Goal: Information Seeking & Learning: Understand process/instructions

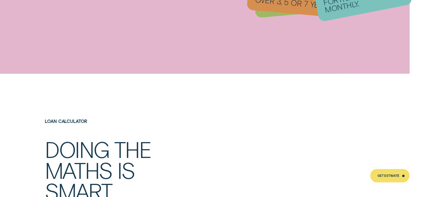
scroll to position [775, 0]
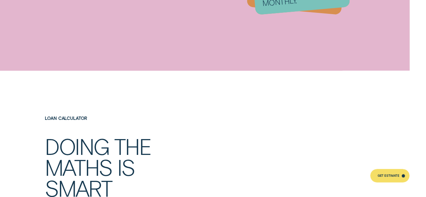
click at [379, 165] on div "Loan Calculator Doing the maths is smart Find out what your repayments would be…" at bounding box center [213, 173] width 398 height 114
click at [381, 171] on div "Get Estimate" at bounding box center [390, 175] width 40 height 13
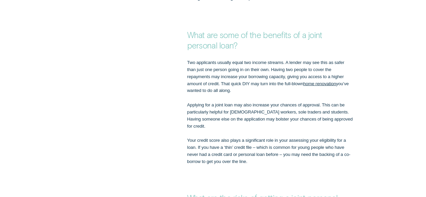
scroll to position [741, 0]
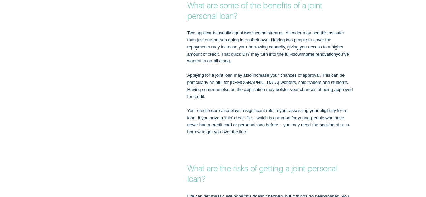
click at [400, 30] on div "Two applicants usually equal two income streams. A lender may see this as safer…" at bounding box center [213, 83] width 398 height 106
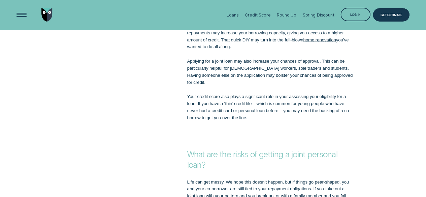
scroll to position [741, 0]
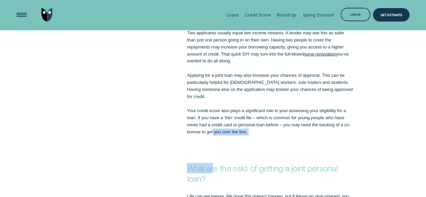
drag, startPoint x: 213, startPoint y: 126, endPoint x: 169, endPoint y: 160, distance: 55.0
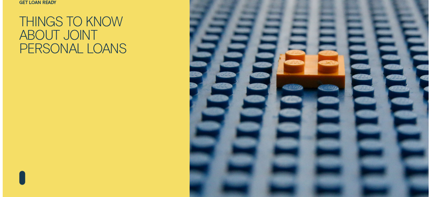
scroll to position [0, 0]
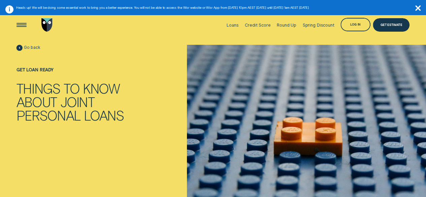
click at [42, 23] on img "Go to home page" at bounding box center [46, 24] width 11 height 13
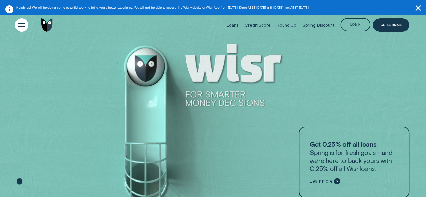
click at [25, 27] on div "Open Menu" at bounding box center [21, 24] width 19 height 19
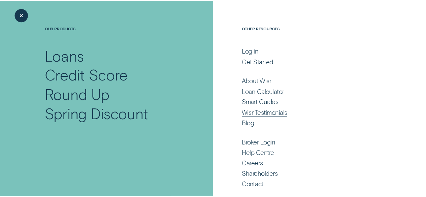
scroll to position [37, 0]
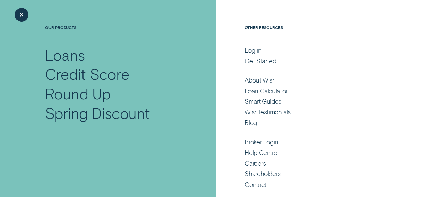
click at [364, 90] on div "Loan Calculator" at bounding box center [315, 91] width 141 height 8
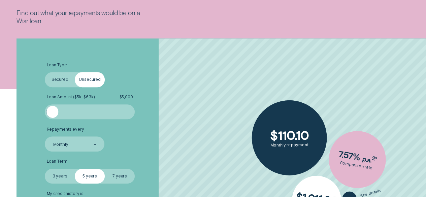
scroll to position [101, 0]
